Goal: Task Accomplishment & Management: Manage account settings

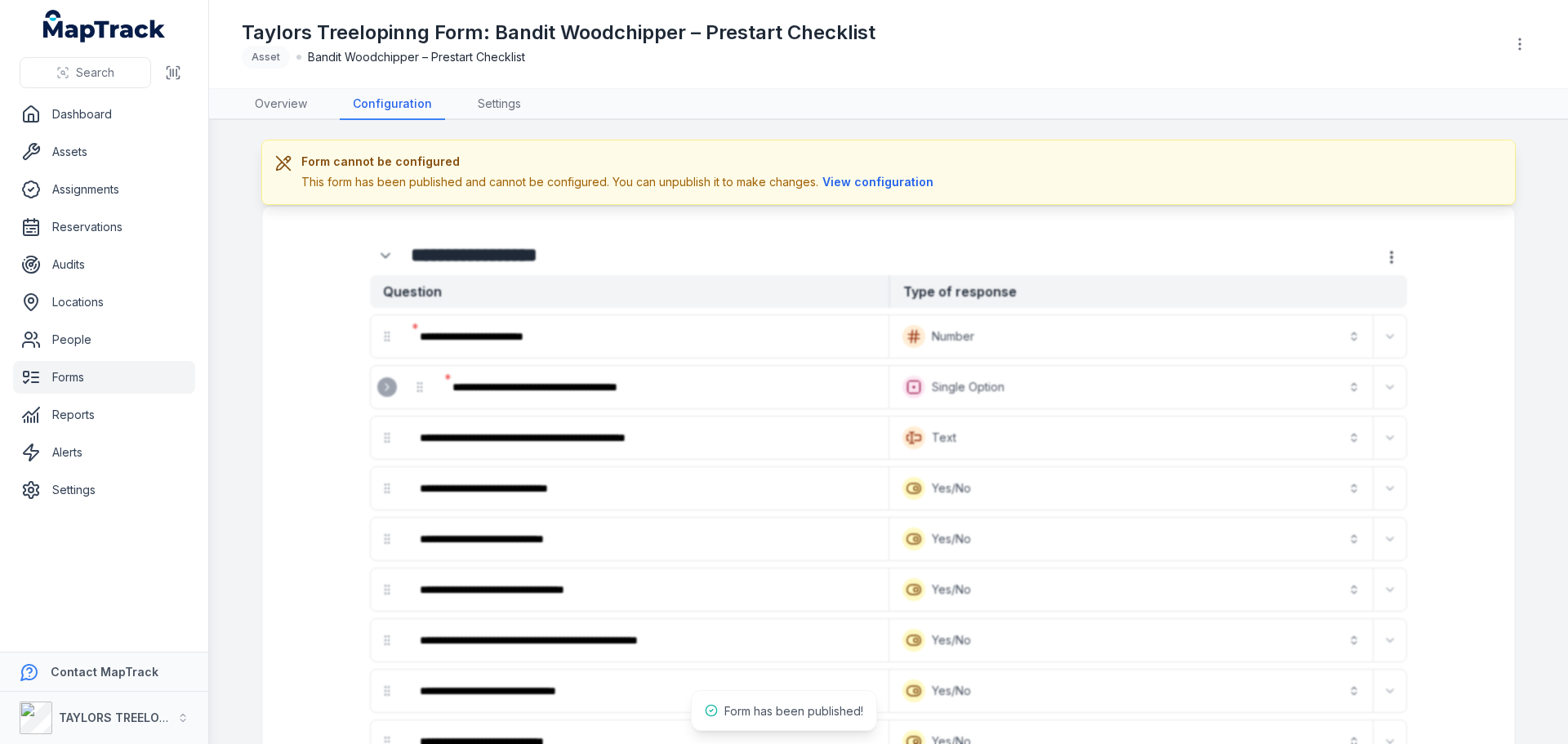
scroll to position [1679, 0]
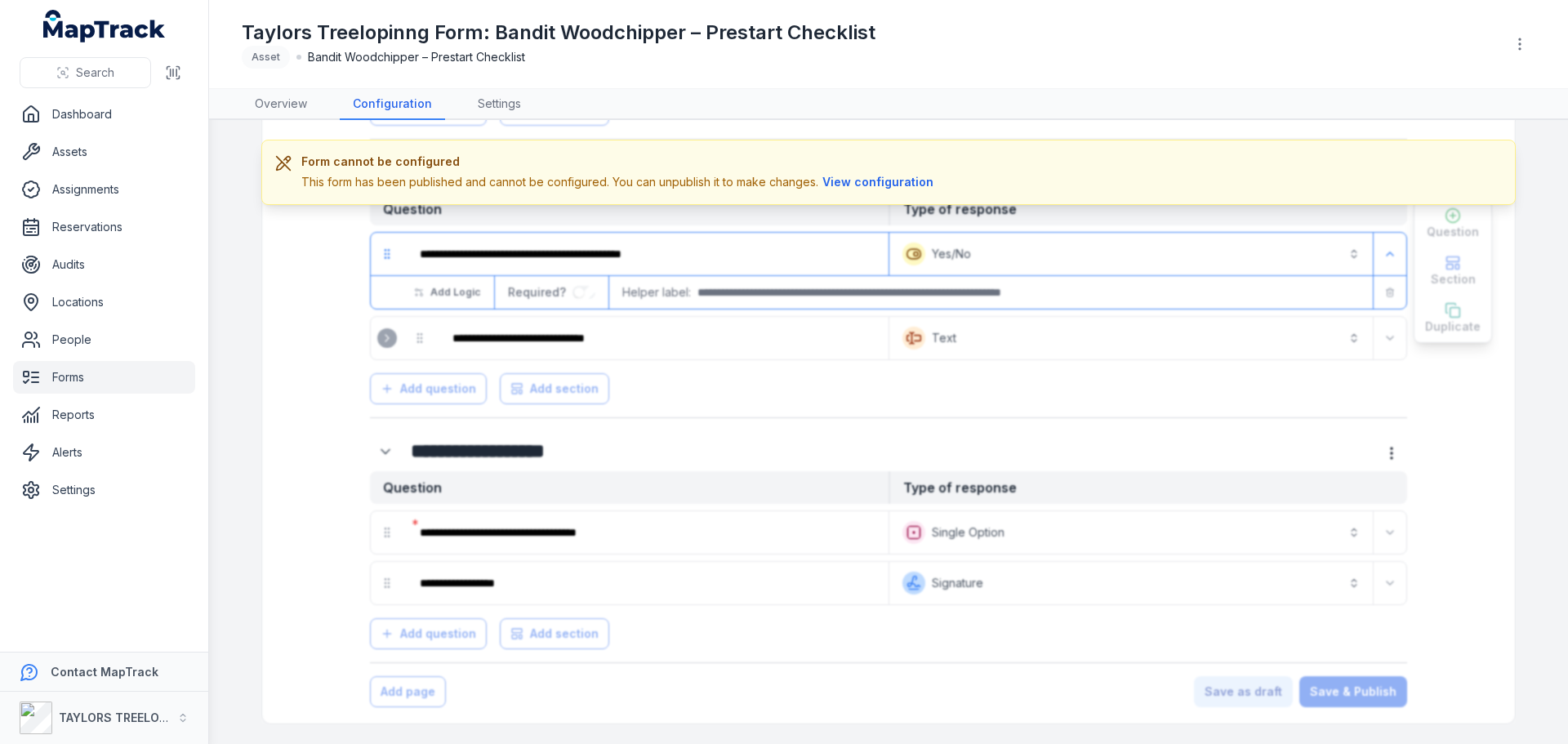
click at [867, 183] on button "View configuration" at bounding box center [878, 182] width 119 height 18
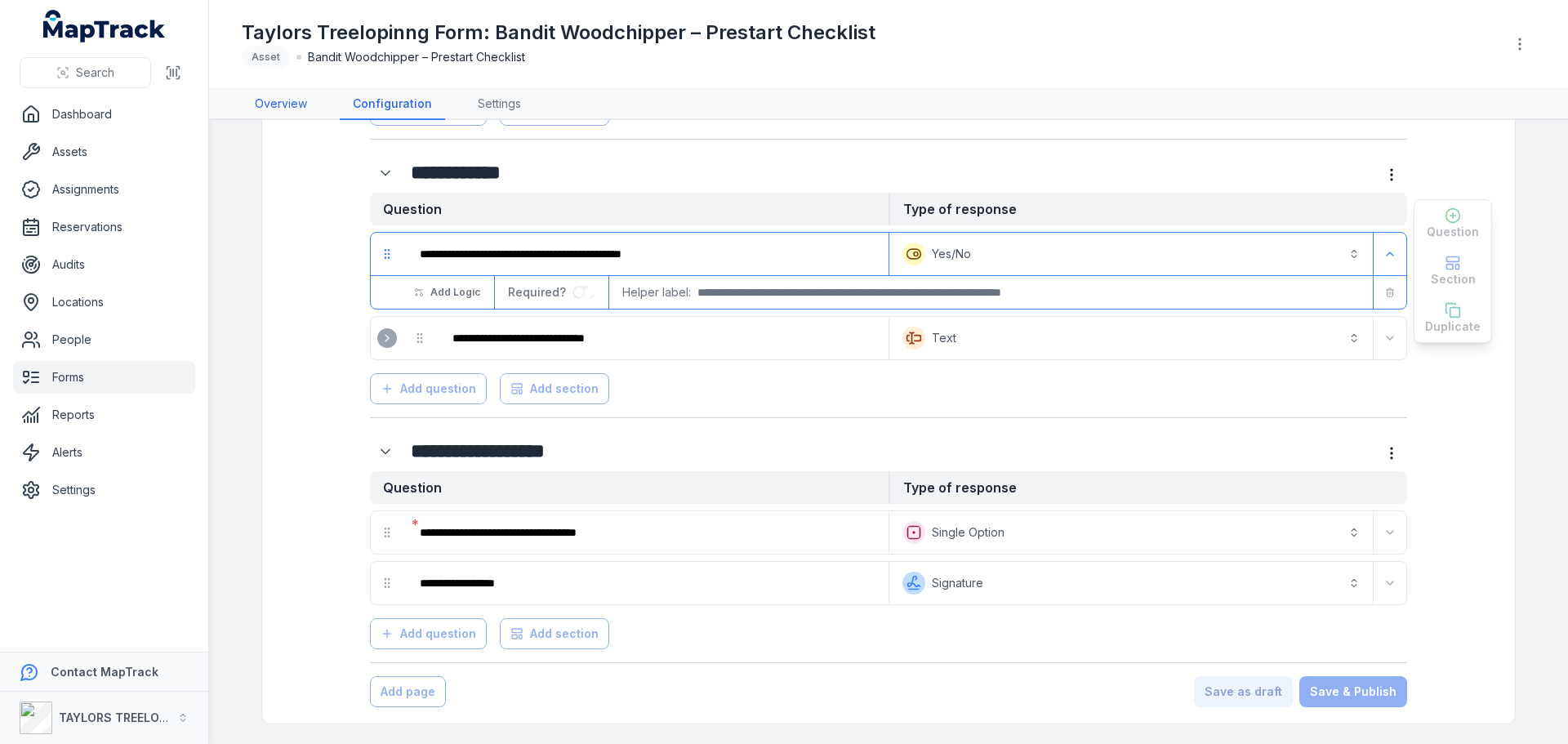
click at [287, 106] on link "Overview" at bounding box center [281, 104] width 78 height 31
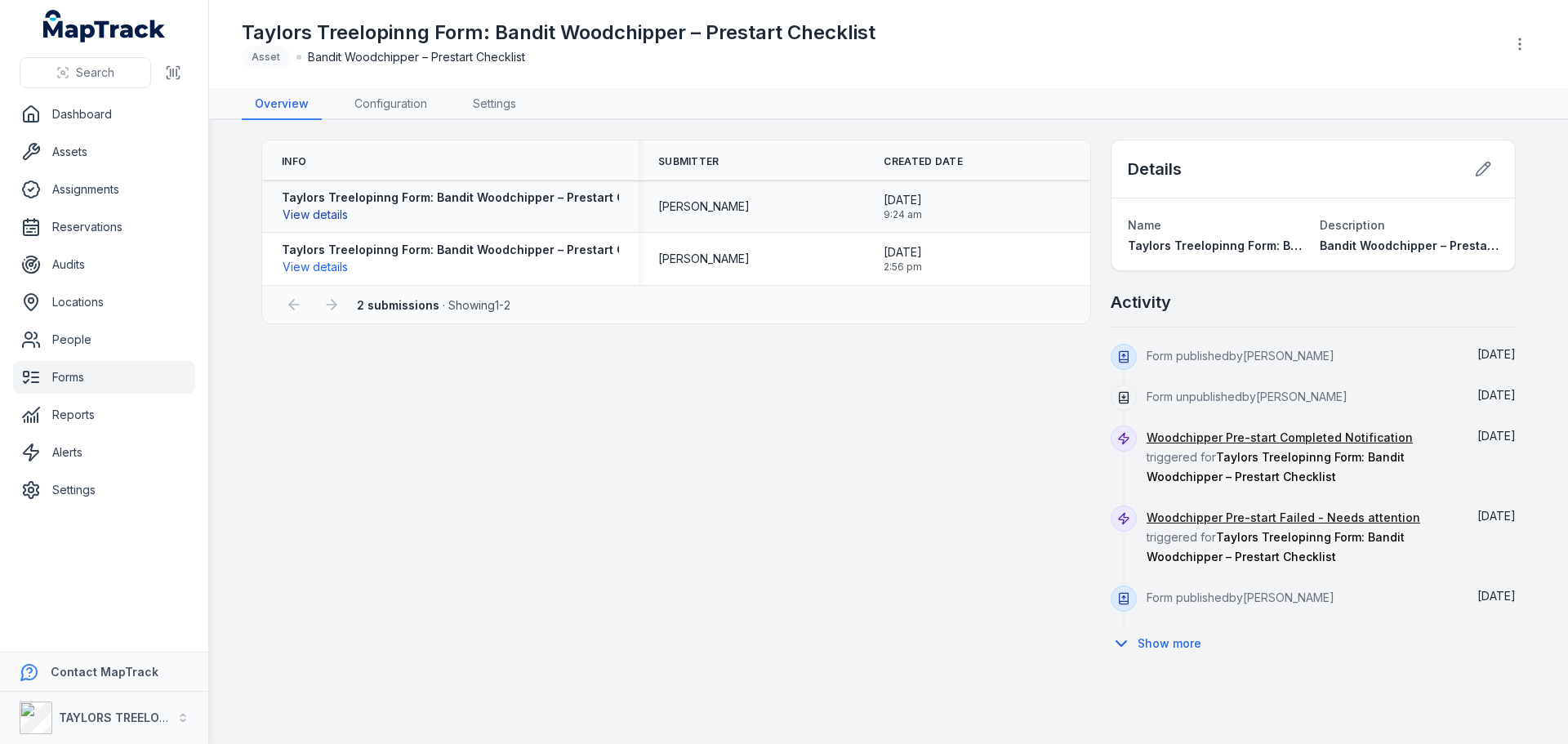
click at [329, 216] on button "View details" at bounding box center [316, 214] width 67 height 18
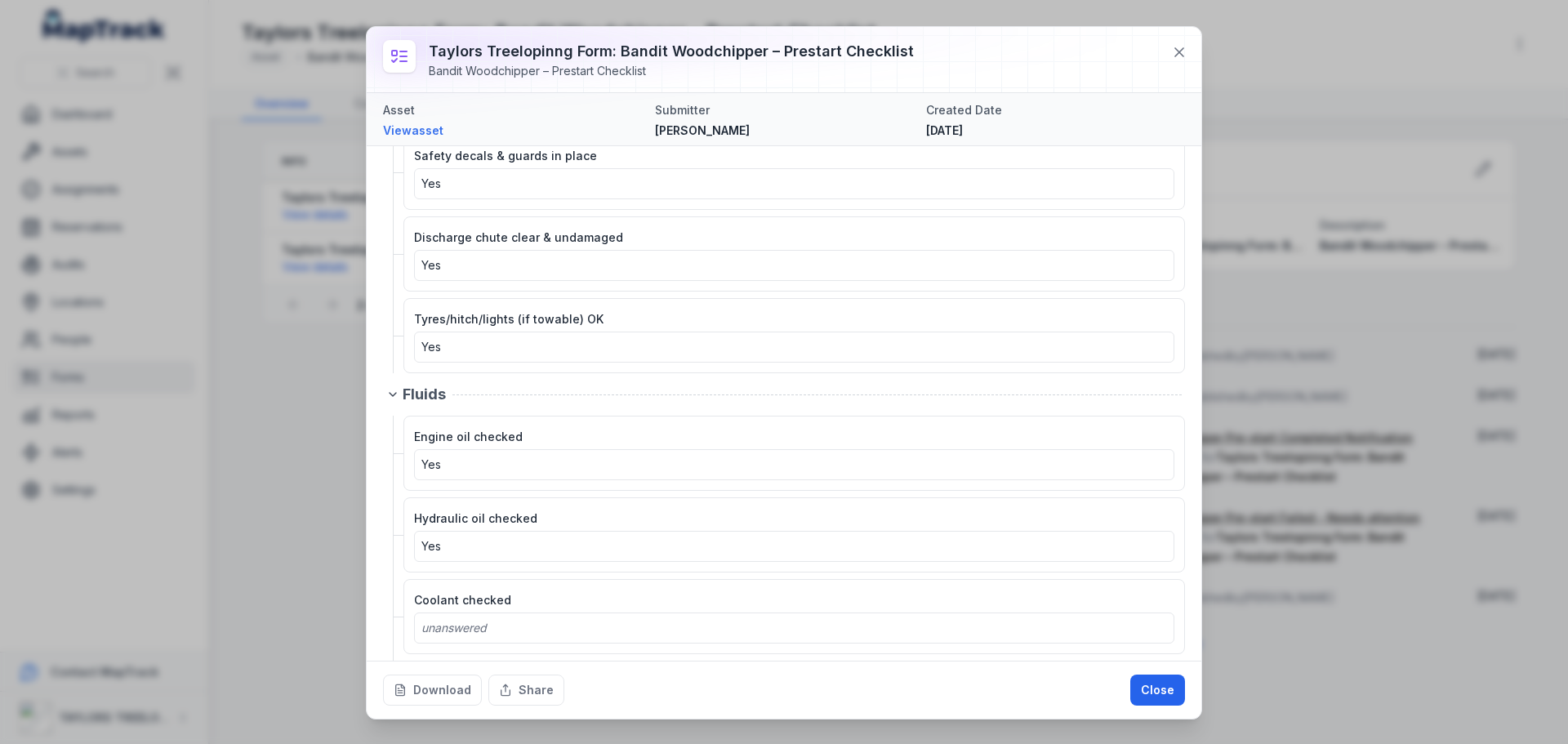
scroll to position [490, 0]
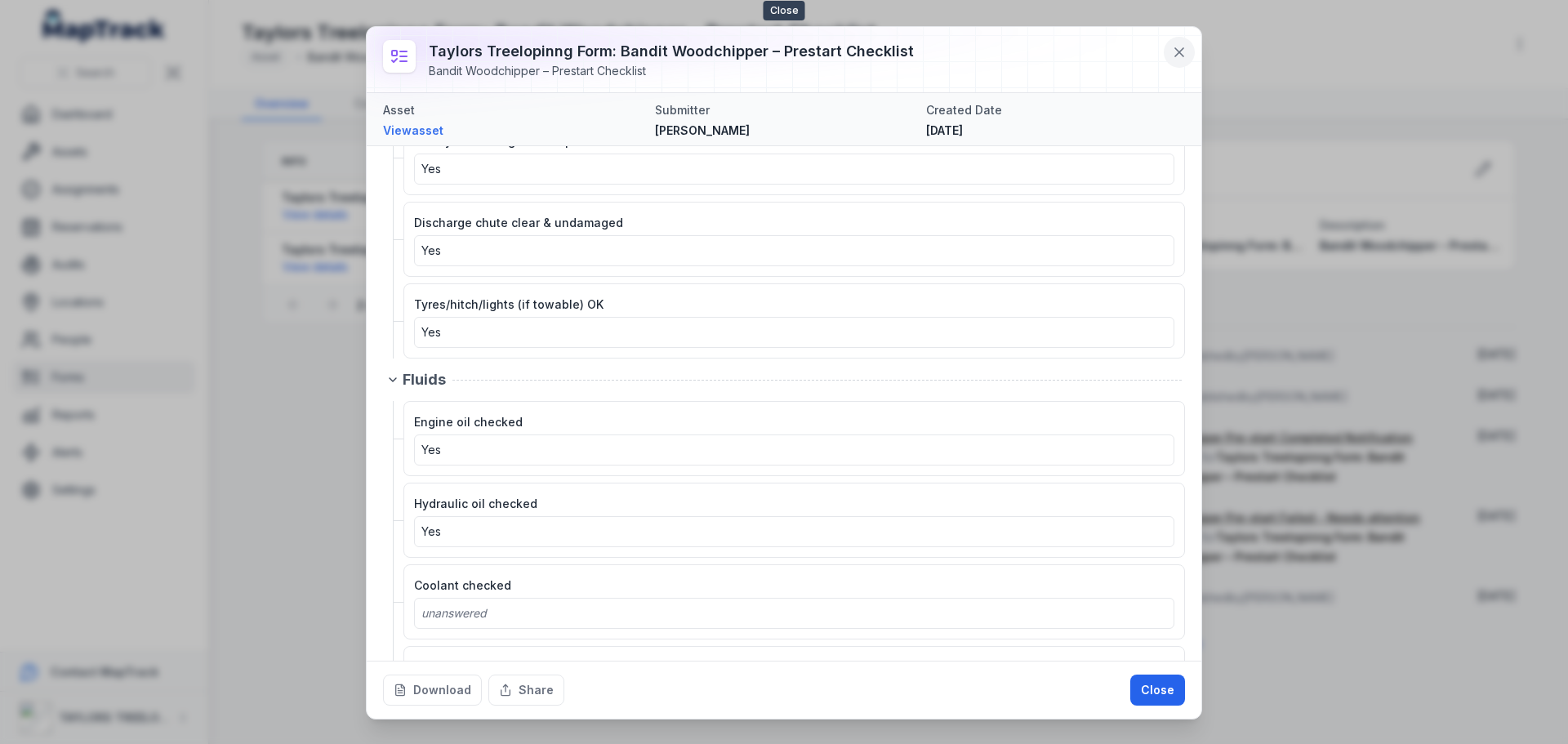
click at [1174, 57] on icon at bounding box center [1180, 52] width 17 height 17
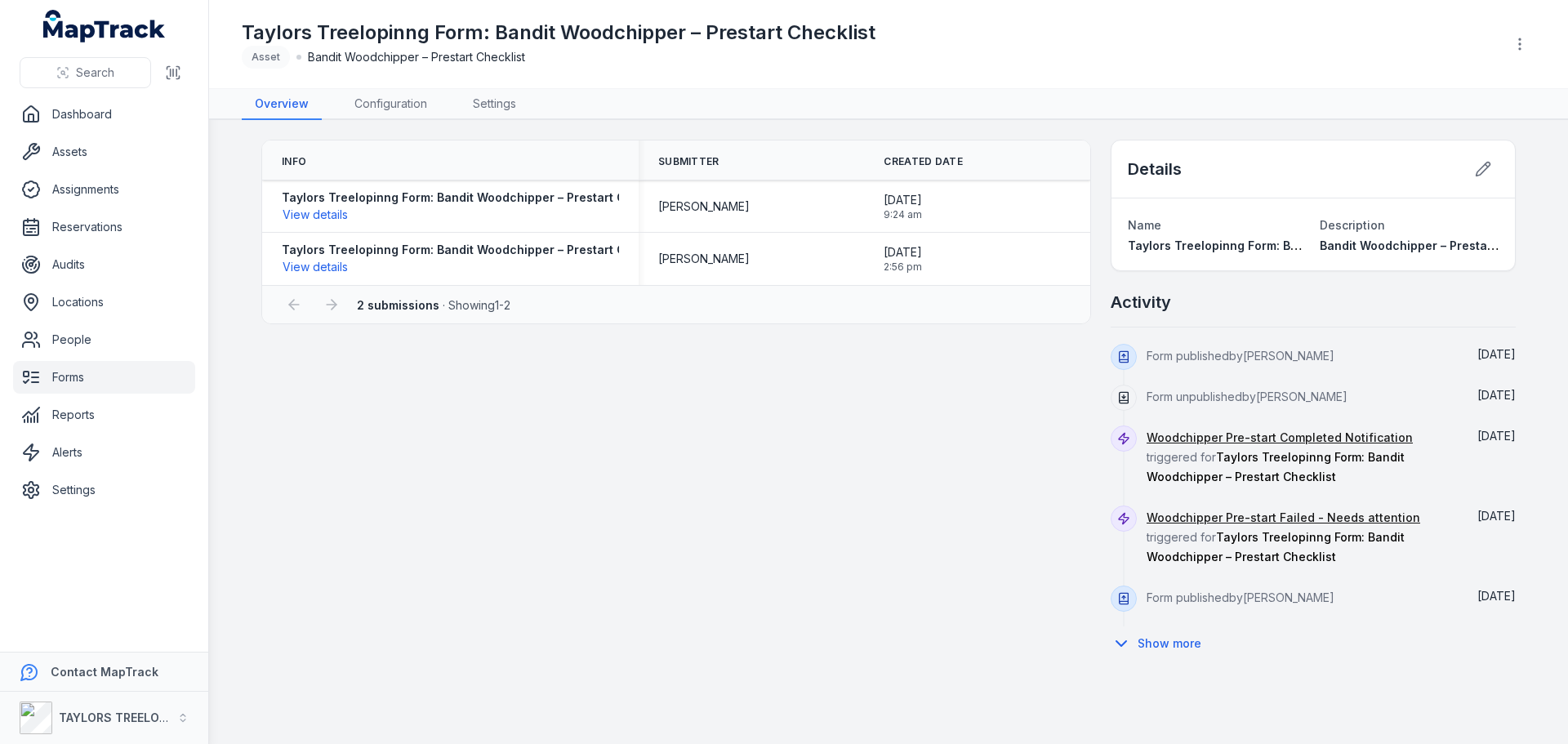
click at [63, 381] on link "Forms" at bounding box center [104, 377] width 182 height 33
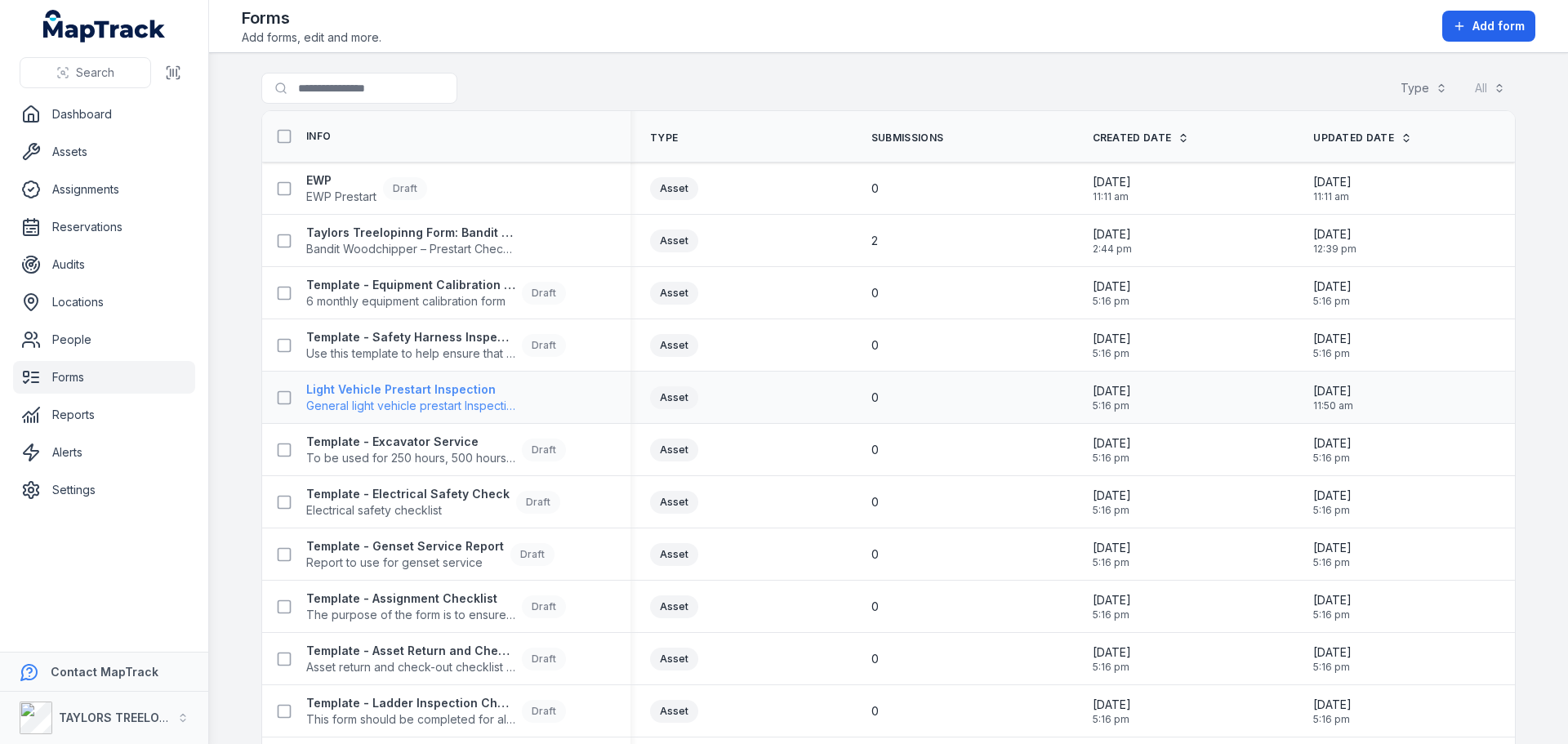
click at [469, 400] on span "General light vehicle prestart Inspection form" at bounding box center [411, 406] width 210 height 17
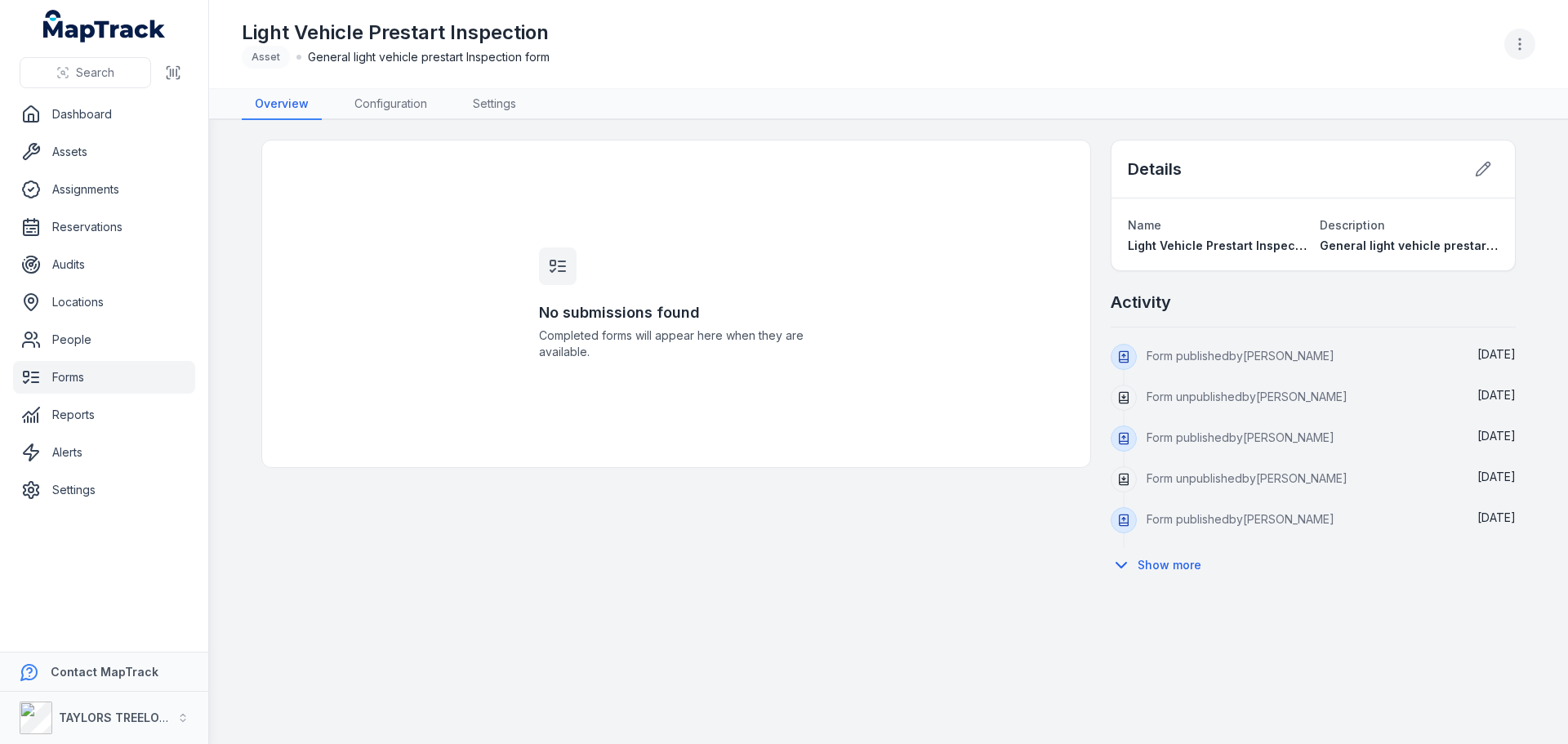
click at [1517, 47] on icon "button" at bounding box center [1521, 45] width 17 height 17
click at [1237, 20] on div "Light Vehicle Prestart Inspection Asset General light vehicle prestart Inspecti…" at bounding box center [889, 44] width 1294 height 75
click at [1480, 175] on icon at bounding box center [1483, 169] width 14 height 14
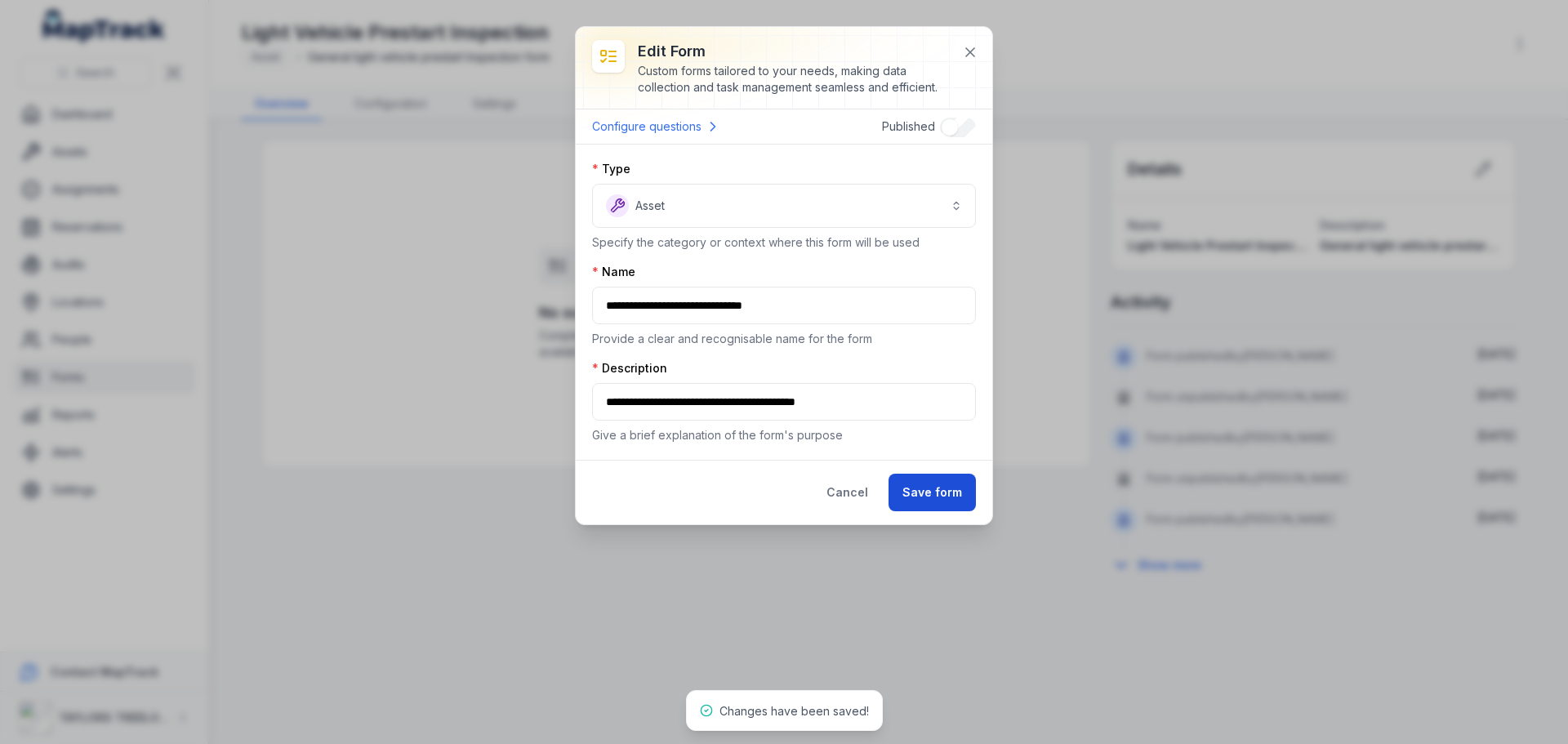
click at [935, 490] on button "Save form" at bounding box center [932, 493] width 88 height 37
